Goal: Answer question/provide support: Share knowledge or assist other users

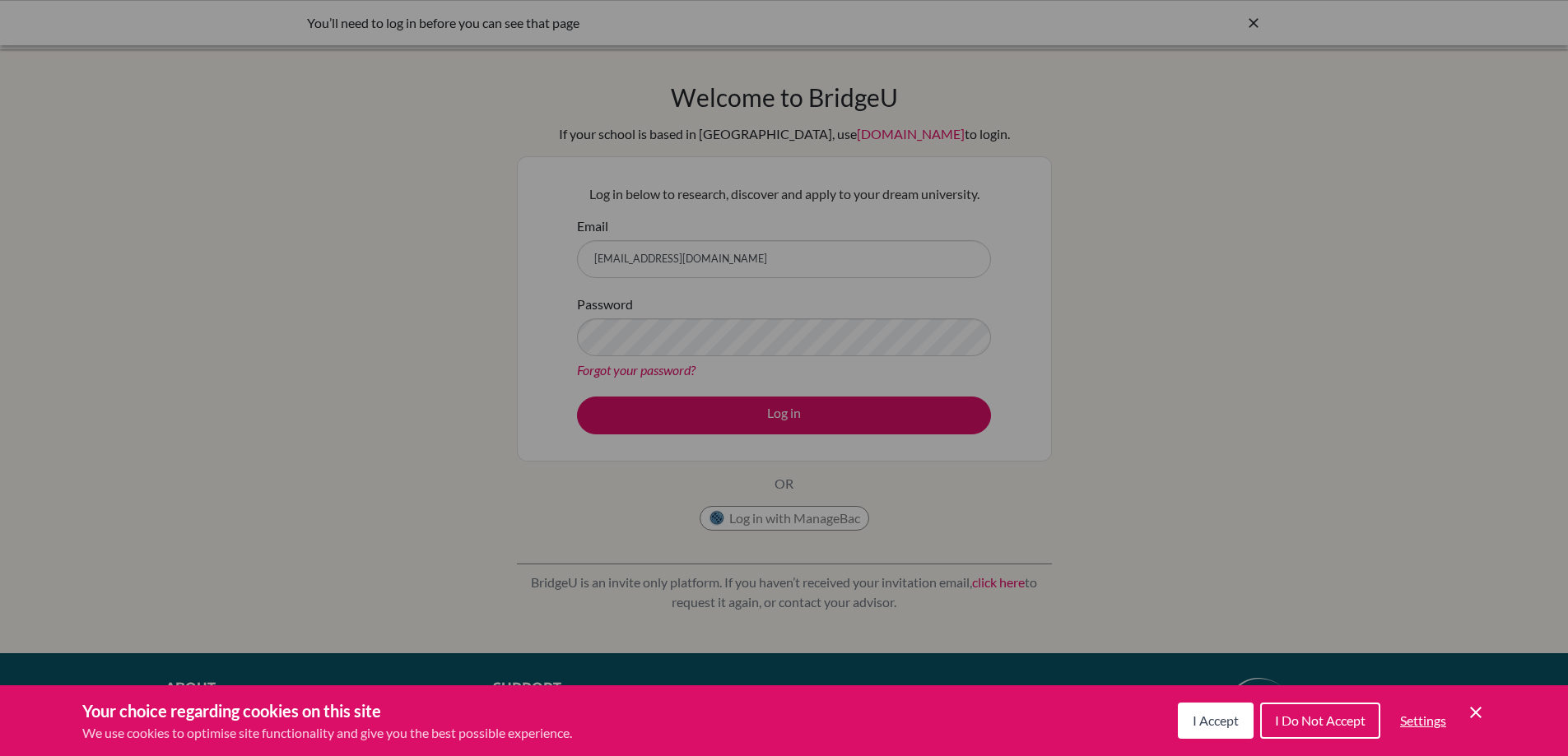
click at [1034, 488] on div "Cookie Preferences" at bounding box center [784, 378] width 1568 height 756
click at [1226, 730] on button "I Accept" at bounding box center [1214, 721] width 75 height 36
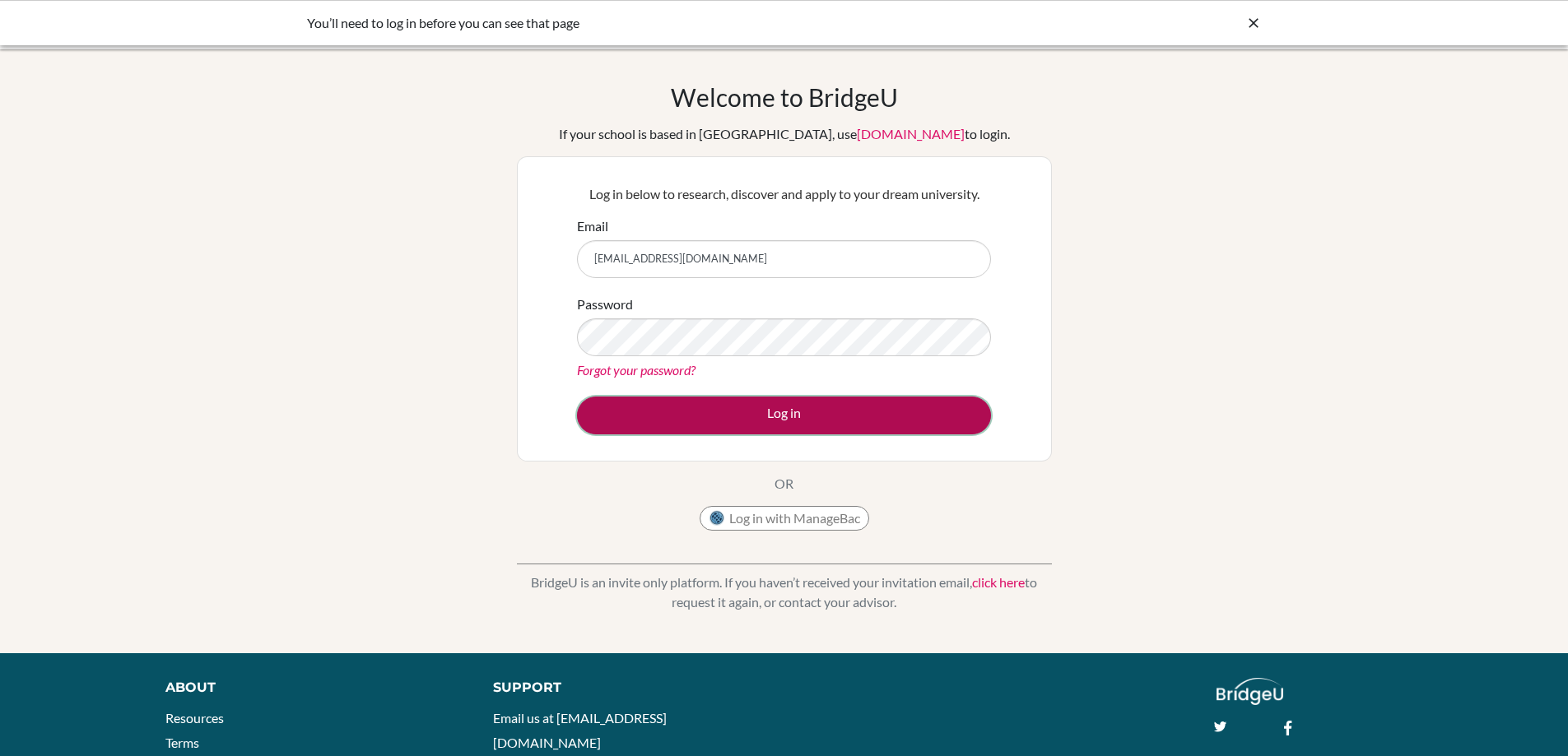
click at [805, 418] on button "Log in" at bounding box center [784, 415] width 414 height 38
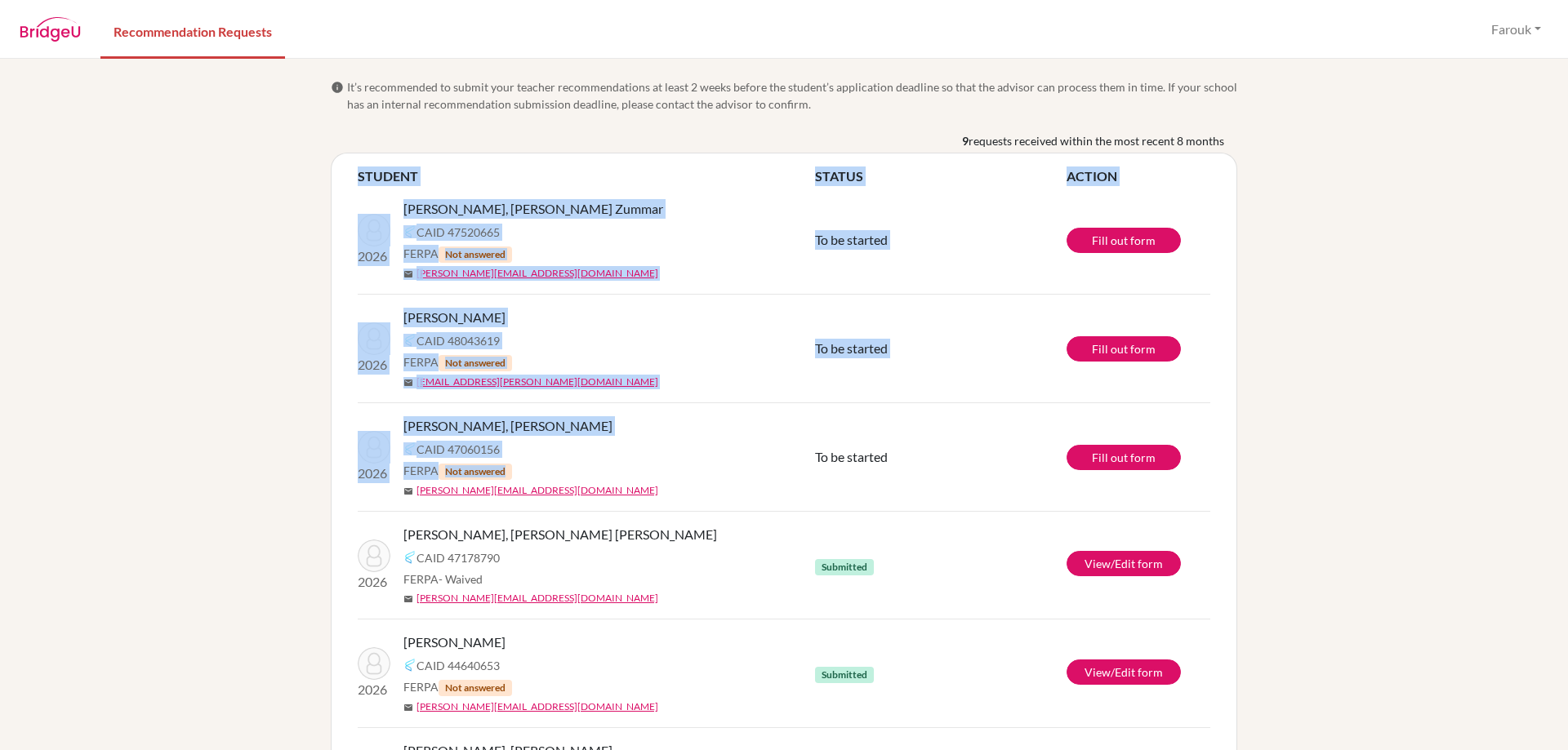
drag, startPoint x: 530, startPoint y: 472, endPoint x: 319, endPoint y: 213, distance: 334.1
click at [319, 213] on div "info It’s recommended to submit your teacher recommendations at least 2 weeks b…" at bounding box center [784, 626] width 931 height 1094
click at [667, 266] on div "mail [PERSON_NAME][EMAIL_ADDRESS][DOMAIN_NAME]" at bounding box center [615, 273] width 424 height 15
